Goal: Transaction & Acquisition: Purchase product/service

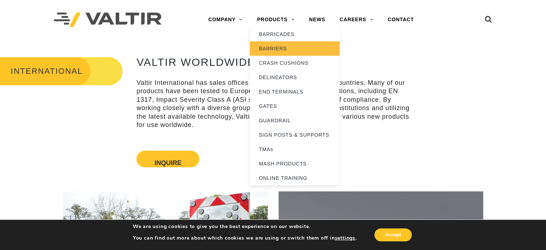
click at [269, 48] on link "BARRIERS" at bounding box center [295, 48] width 90 height 14
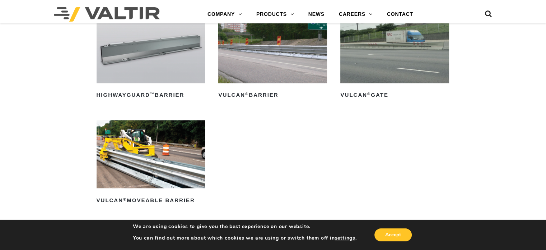
scroll to position [726, 0]
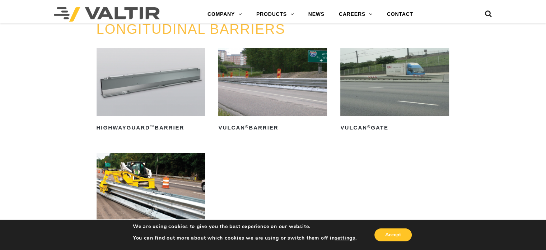
click at [246, 104] on img at bounding box center [272, 82] width 109 height 68
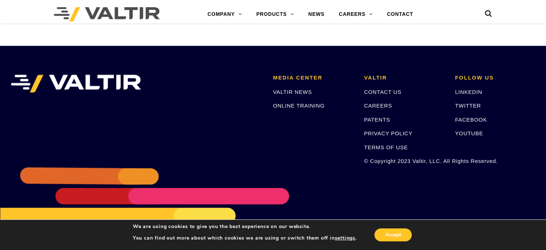
scroll to position [1364, 0]
